Goal: Information Seeking & Learning: Stay updated

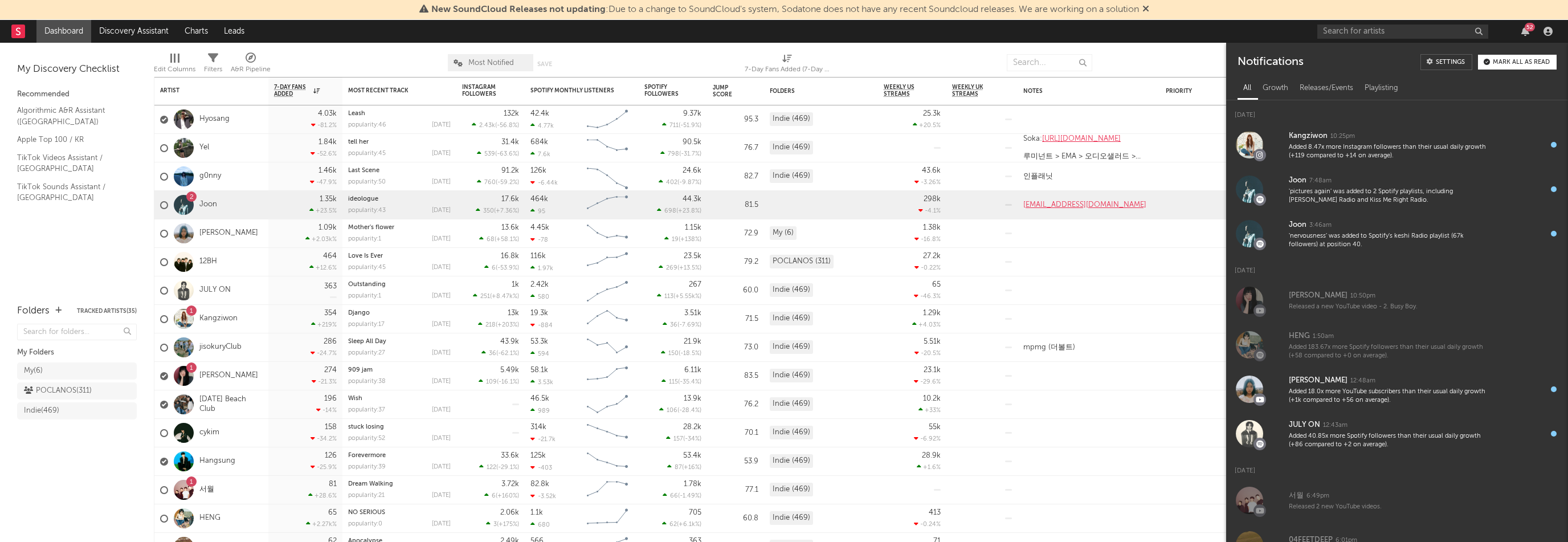
click at [354, 59] on div at bounding box center [359, 63] width 160 height 28
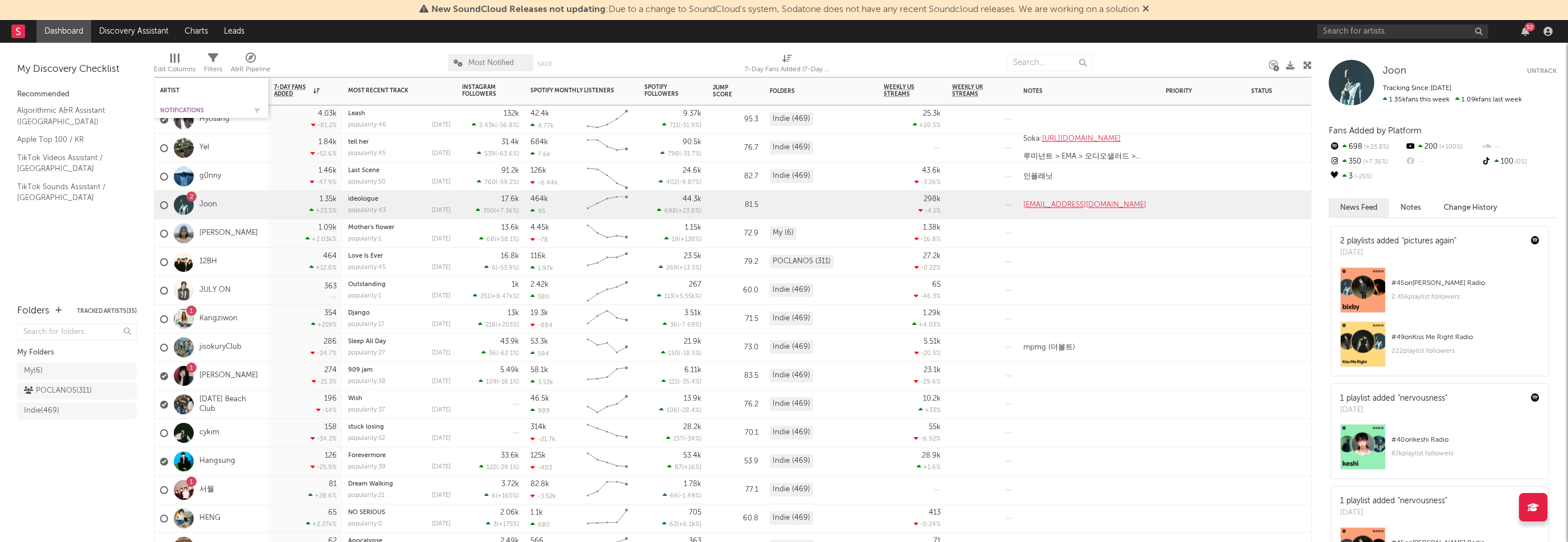
click at [169, 109] on div "Notifications" at bounding box center [202, 111] width 85 height 7
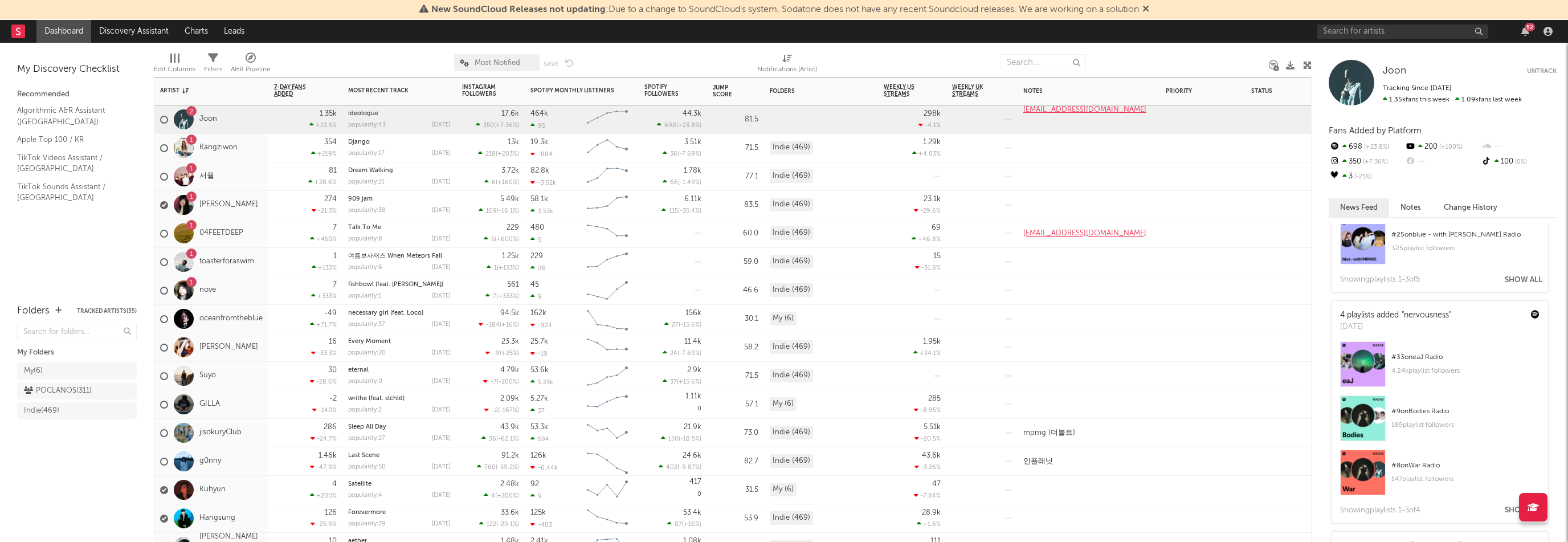
scroll to position [805, 0]
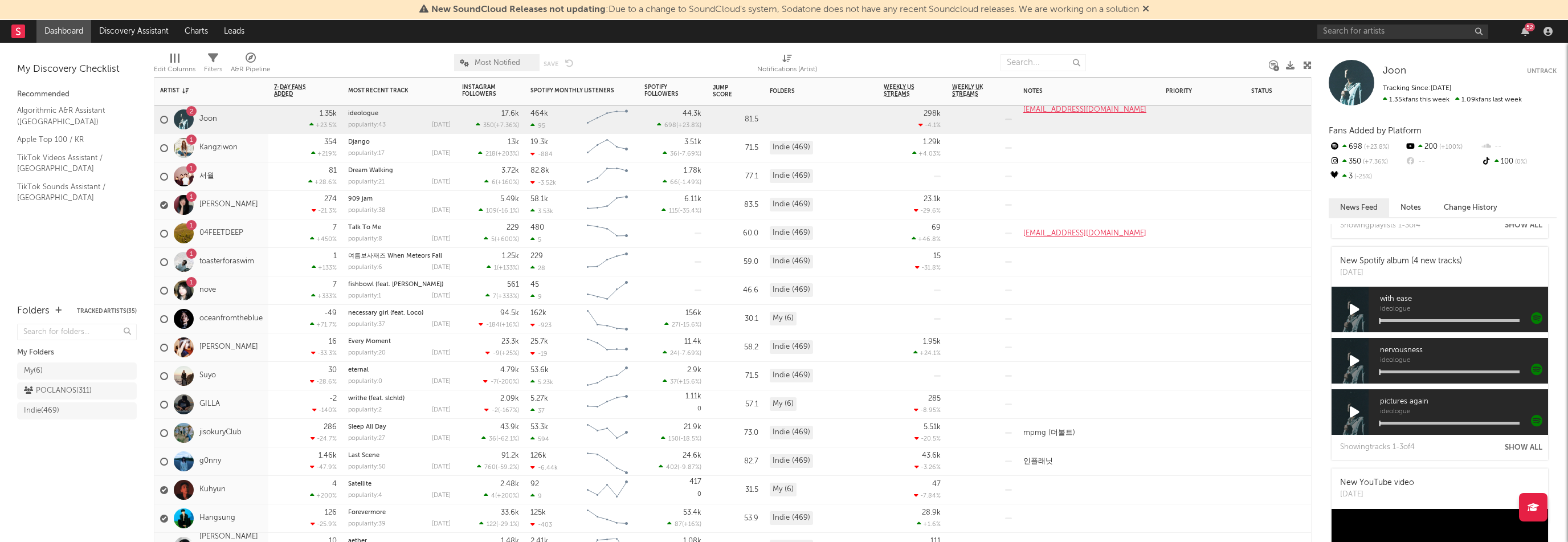
click at [254, 158] on div "1 Kangziwon" at bounding box center [211, 148] width 114 height 28
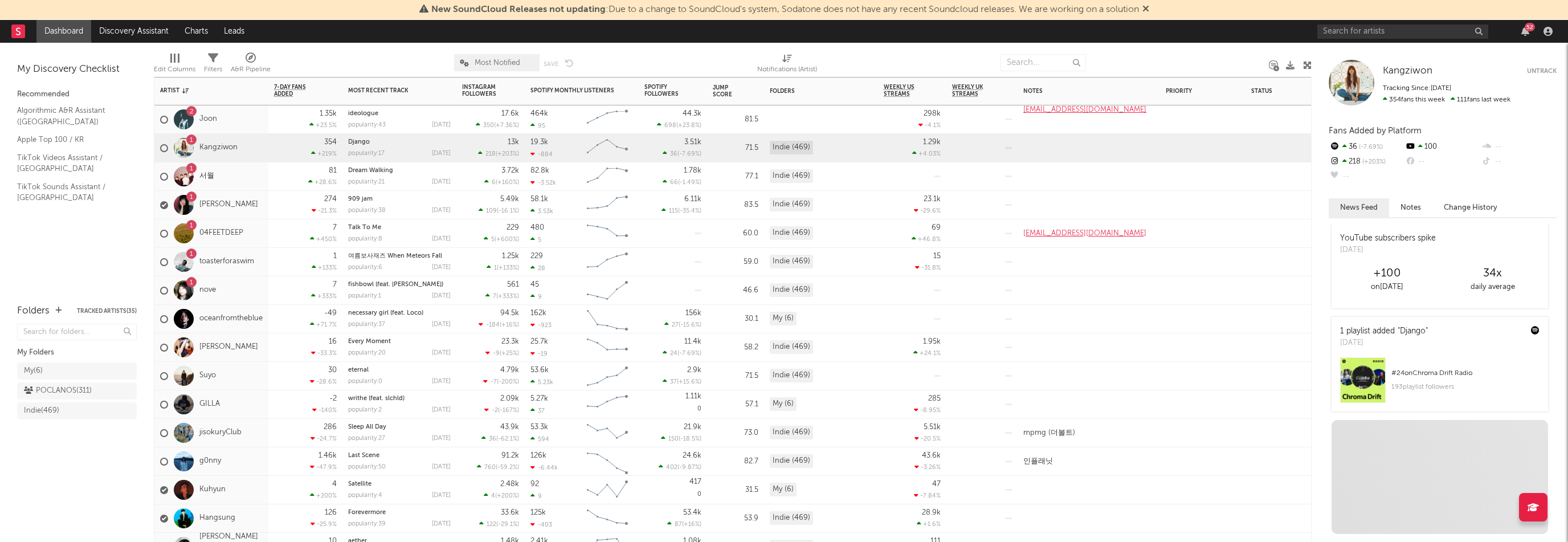
scroll to position [285, 0]
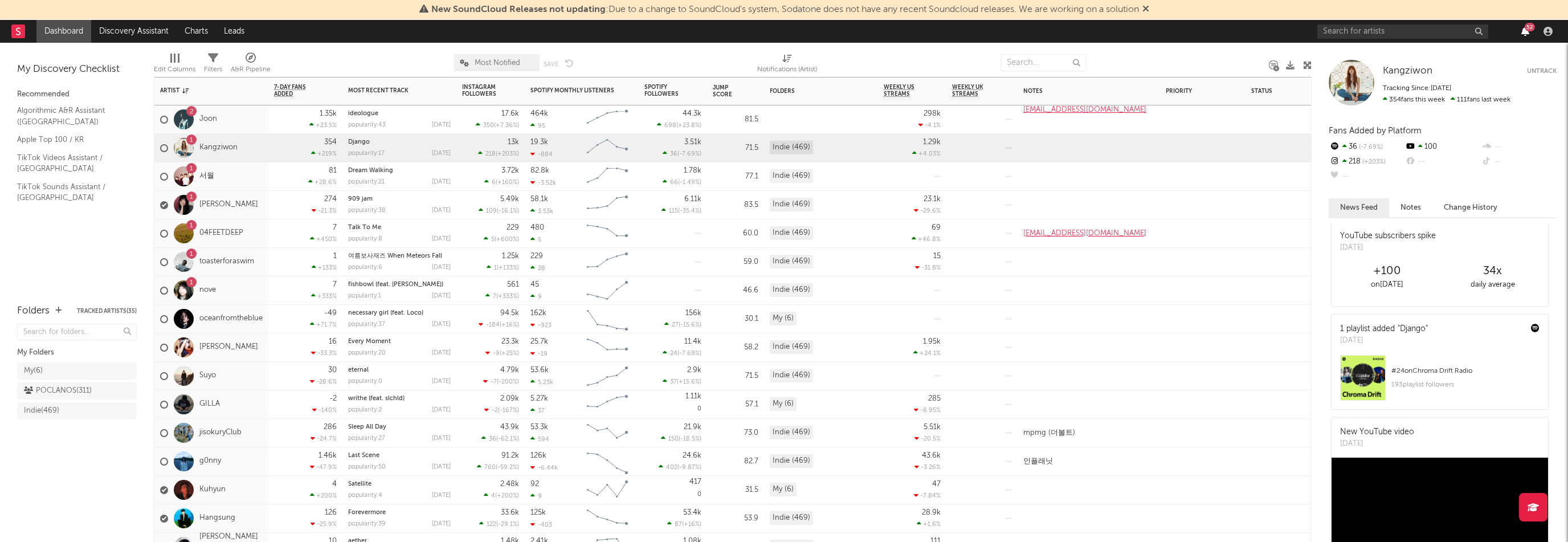
click at [1522, 32] on icon "button" at bounding box center [1525, 31] width 8 height 9
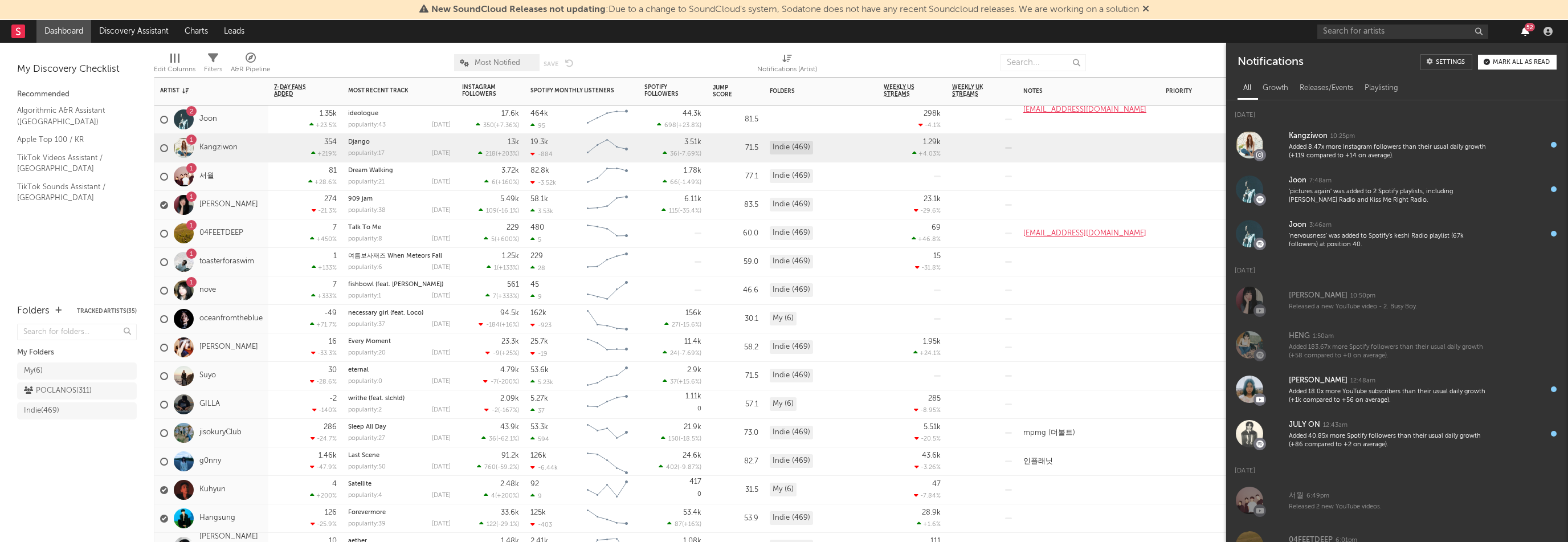
click at [1522, 32] on icon "button" at bounding box center [1525, 31] width 8 height 9
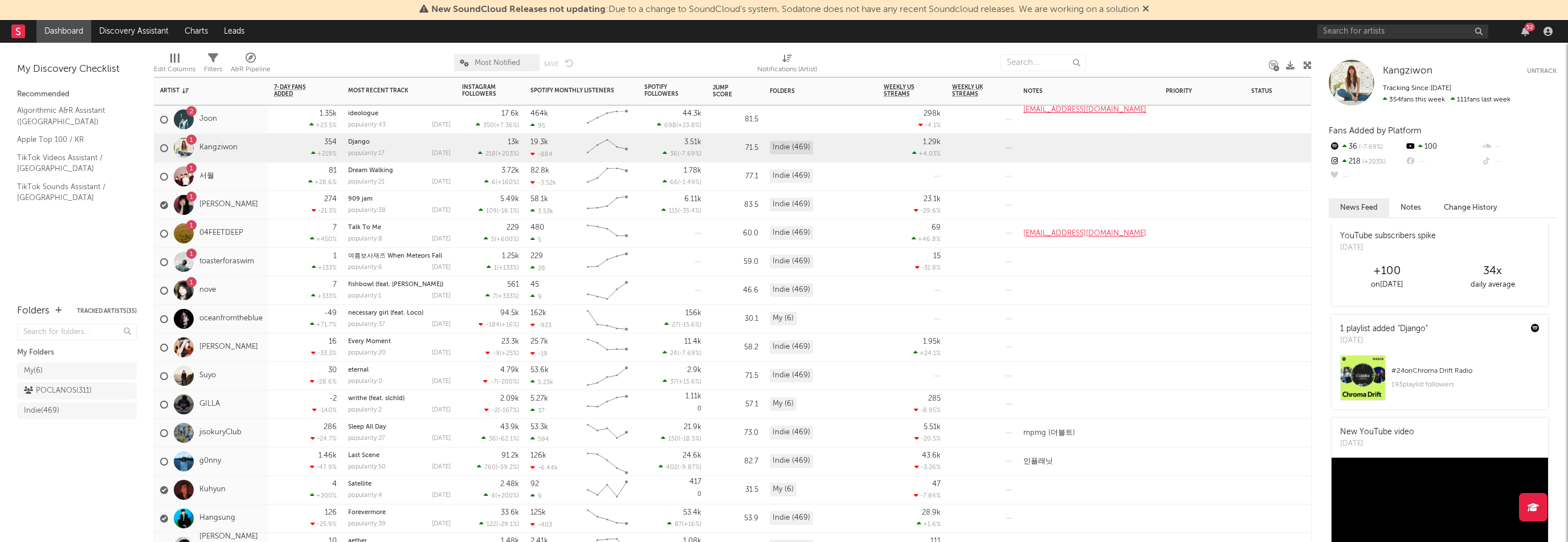
click at [246, 180] on div "1 서월" at bounding box center [211, 177] width 114 height 28
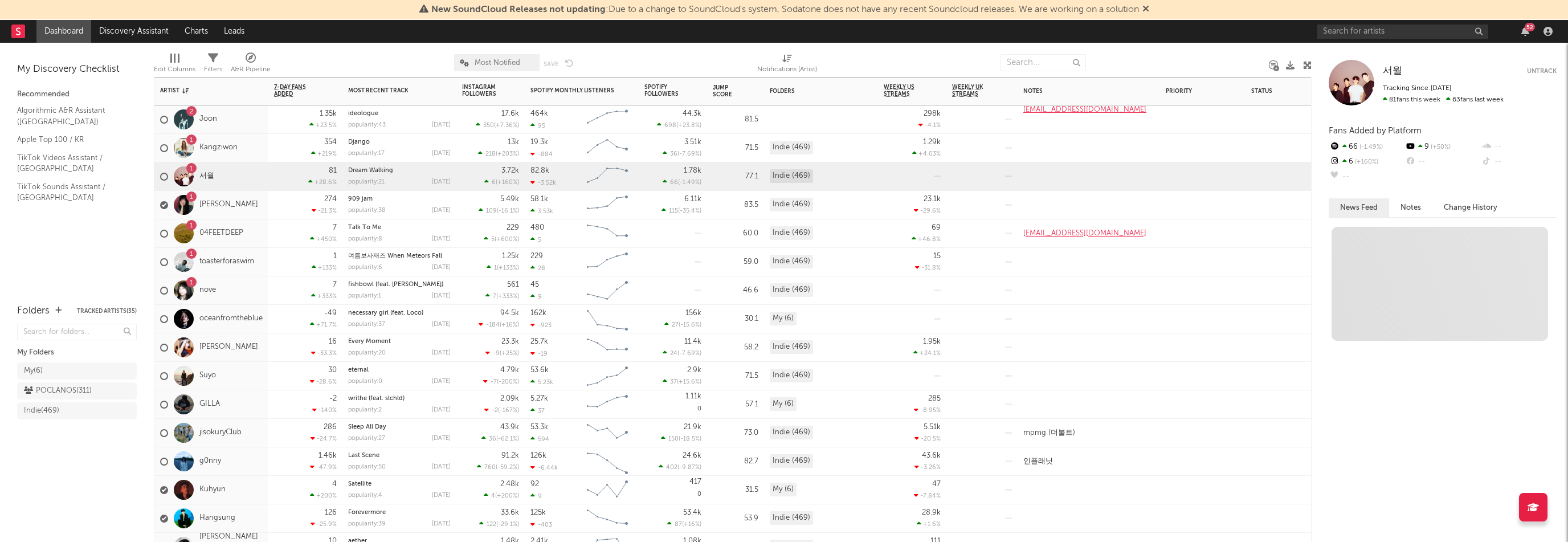
scroll to position [0, 0]
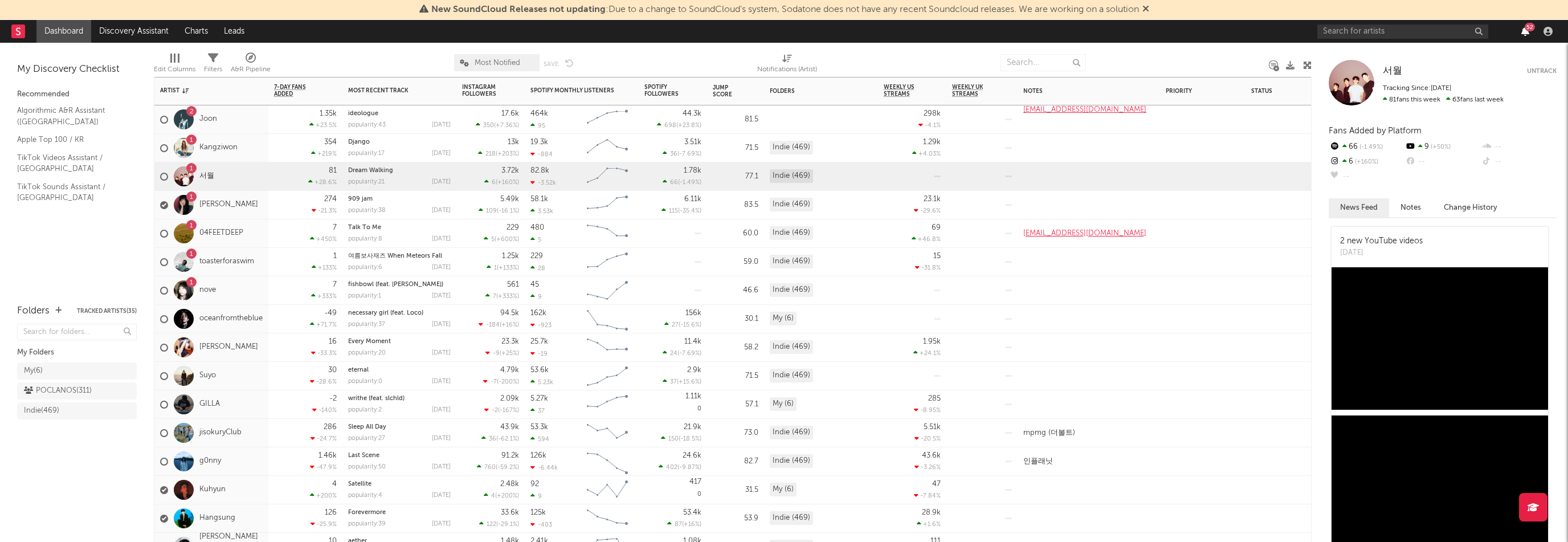
click at [1526, 31] on icon "button" at bounding box center [1525, 31] width 8 height 9
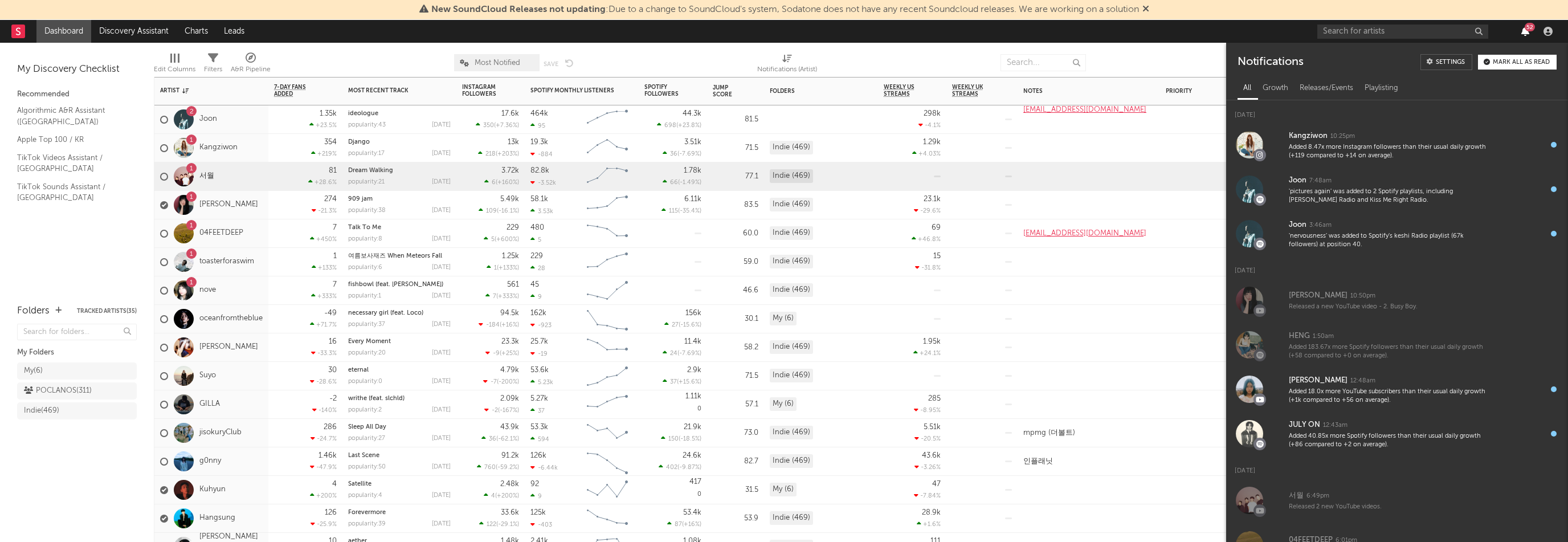
click at [1526, 31] on icon "button" at bounding box center [1525, 31] width 8 height 9
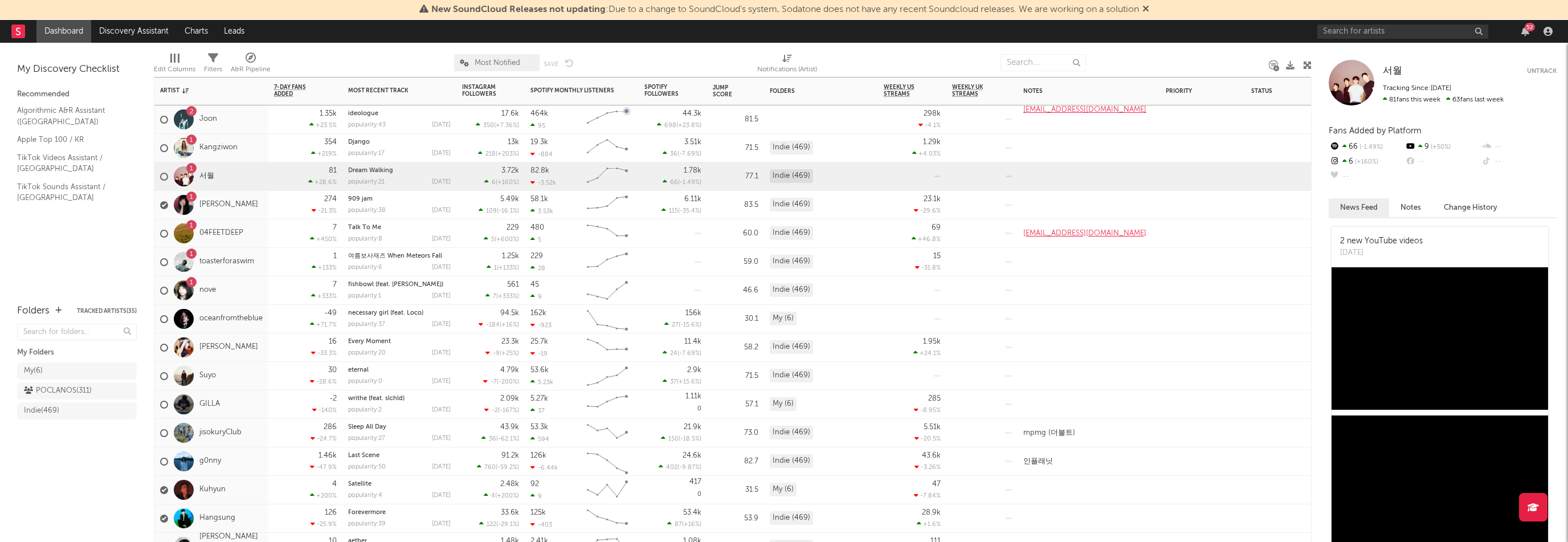
click at [247, 212] on div "1 [PERSON_NAME]" at bounding box center [211, 205] width 114 height 28
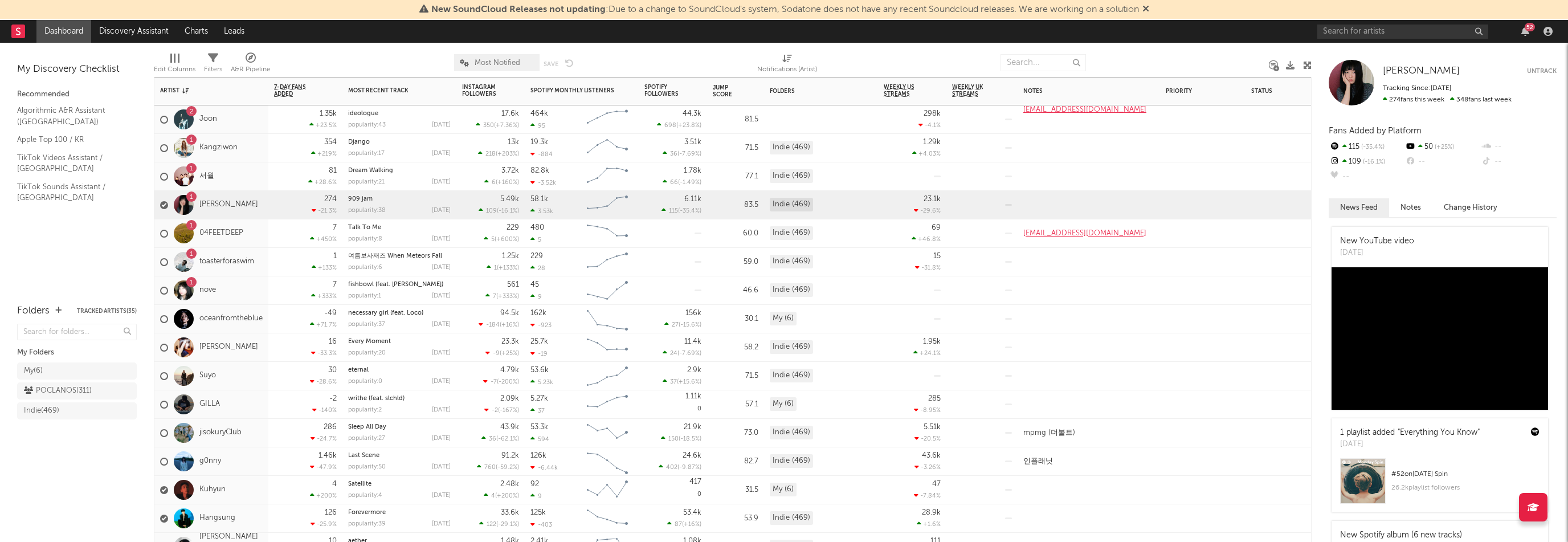
click at [257, 236] on div "1 04FEETDEEP" at bounding box center [211, 234] width 114 height 28
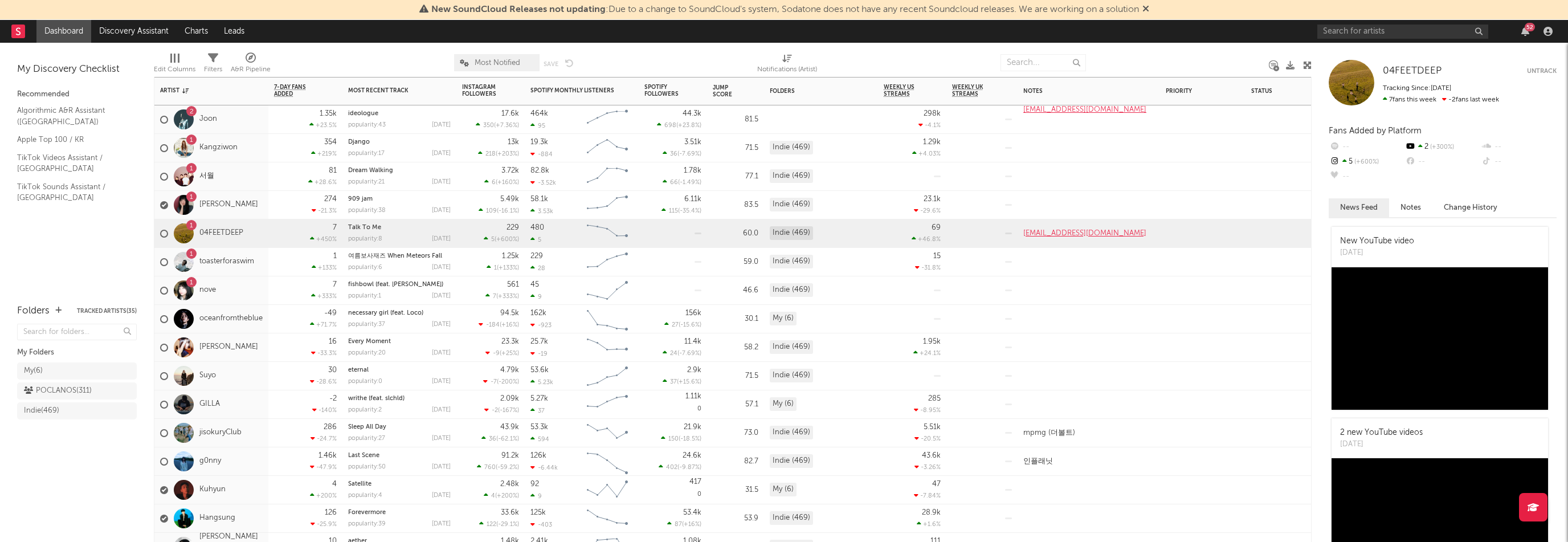
click at [260, 268] on div "1 toasterforaswim" at bounding box center [211, 262] width 114 height 28
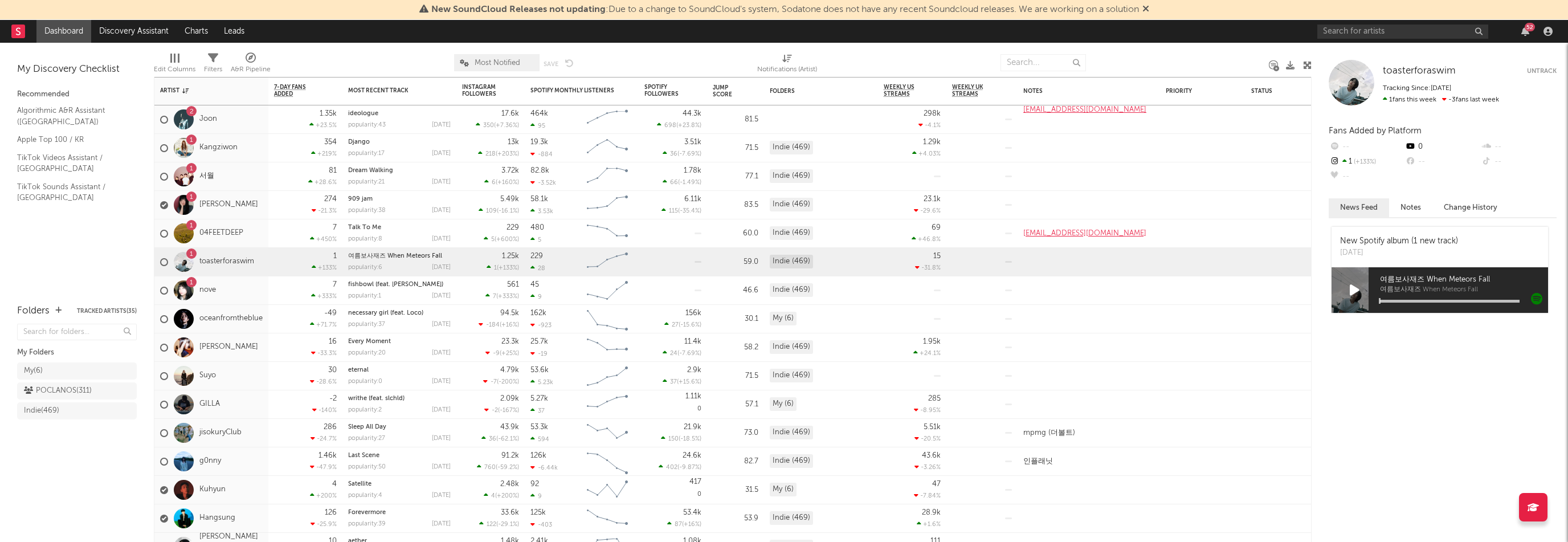
click at [1469, 69] on div "toasterforaswim Untrack" at bounding box center [1470, 71] width 174 height 12
copy span "toasterforaswim"
click at [242, 300] on div "1 nove" at bounding box center [211, 291] width 114 height 28
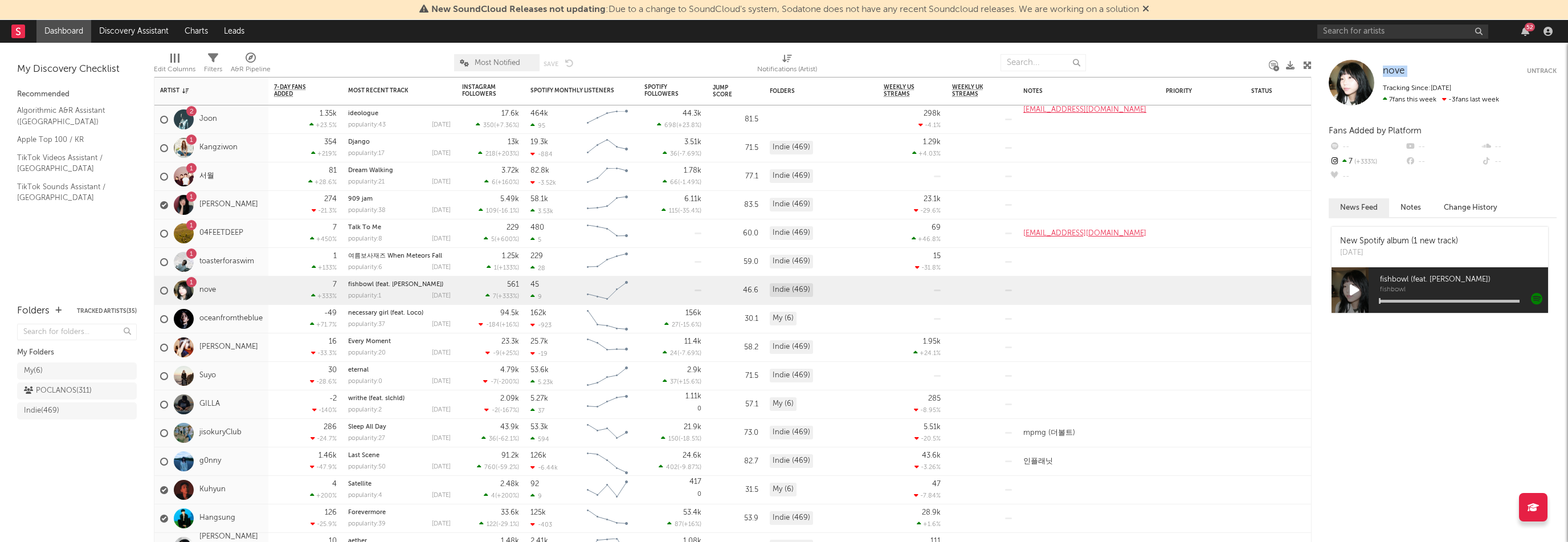
click at [1415, 68] on div "nove Untrack" at bounding box center [1470, 71] width 174 height 12
click at [64, 394] on div "POCLANOS ( 311 )" at bounding box center [58, 391] width 67 height 13
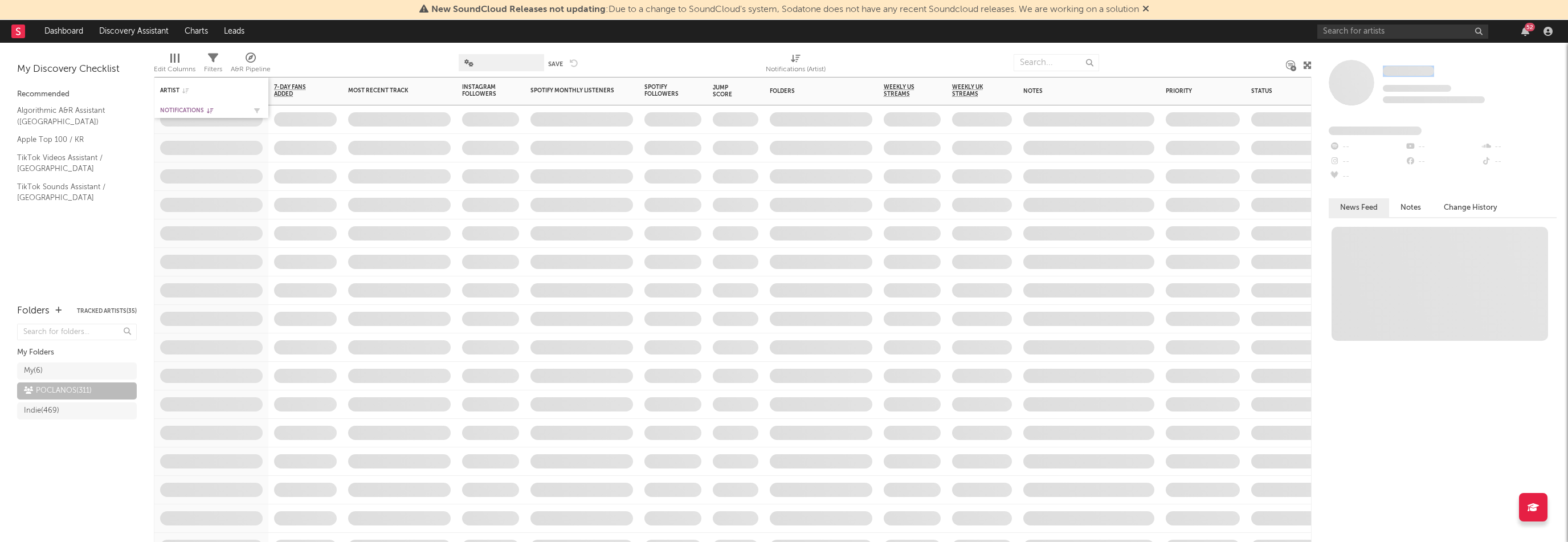
click at [178, 111] on div "Notifications" at bounding box center [202, 111] width 85 height 7
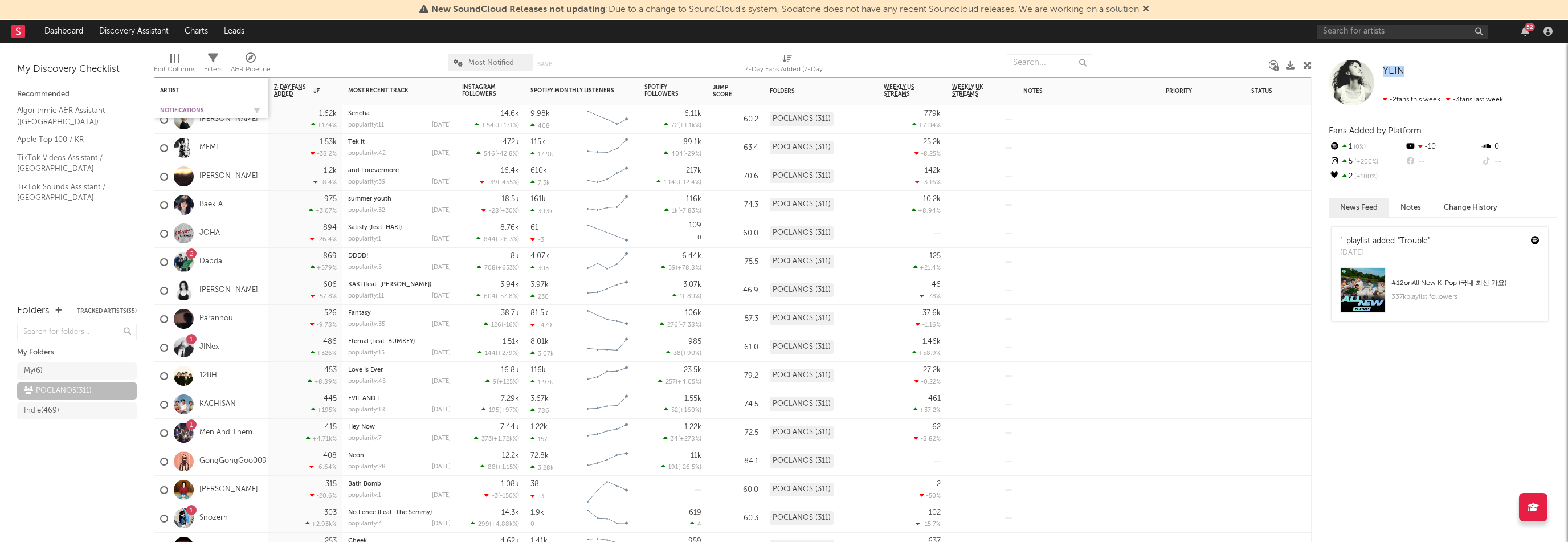
click at [179, 108] on div "Notifications" at bounding box center [202, 111] width 85 height 7
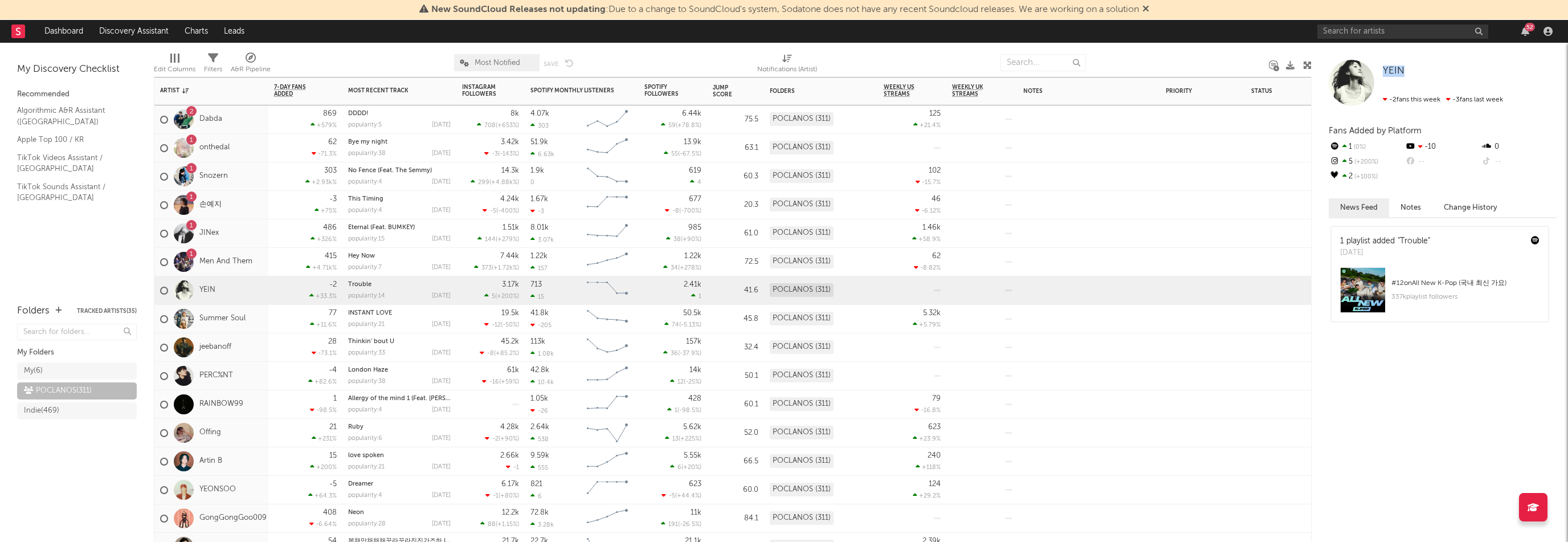
click at [255, 118] on div "2 Dabda" at bounding box center [211, 120] width 114 height 28
